Goal: Task Accomplishment & Management: Manage account settings

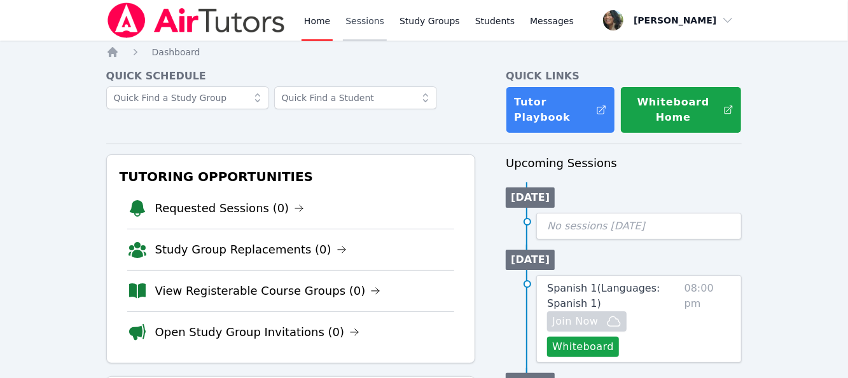
click at [373, 30] on link "Sessions" at bounding box center [365, 20] width 44 height 41
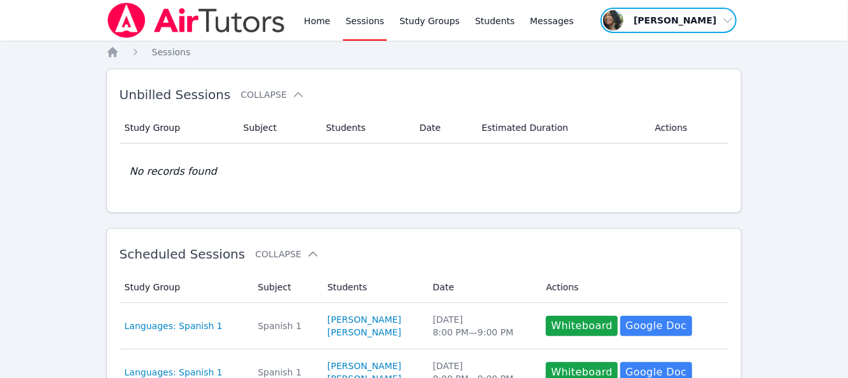
click at [665, 30] on span "button" at bounding box center [668, 20] width 139 height 28
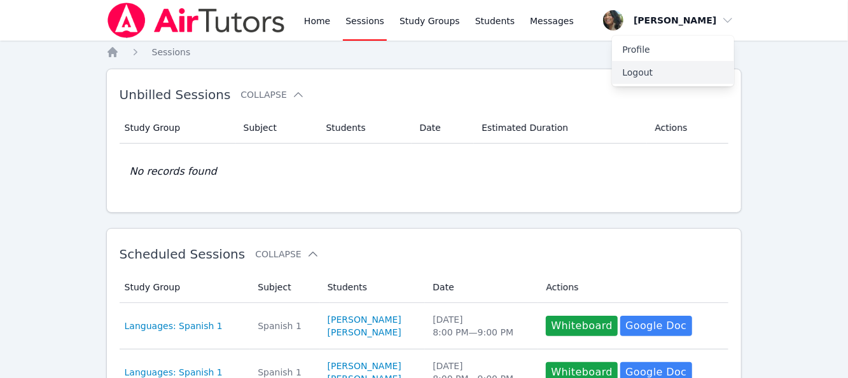
click at [648, 75] on button "Logout" at bounding box center [673, 72] width 122 height 23
